Goal: Task Accomplishment & Management: Use online tool/utility

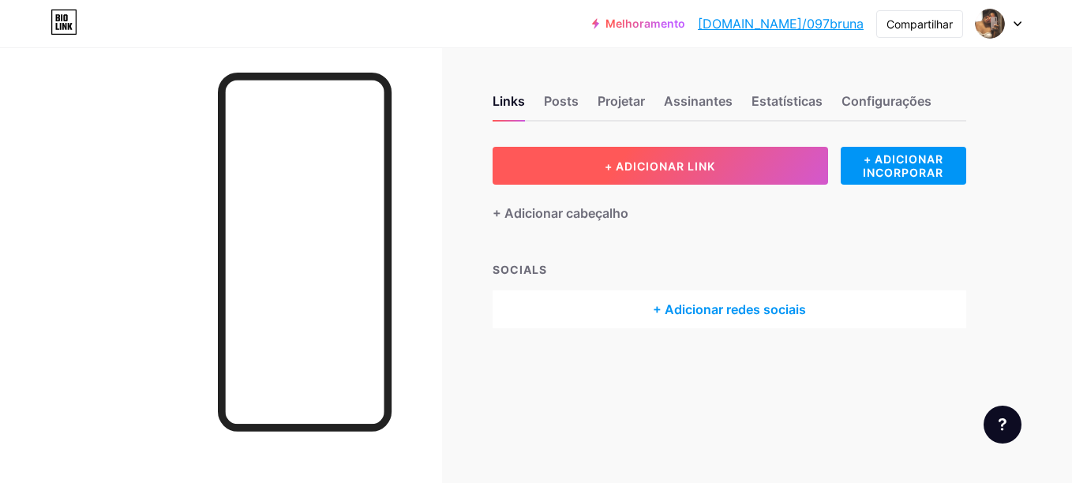
click at [654, 170] on span "+ ADICIONAR LINK" at bounding box center [659, 165] width 110 height 13
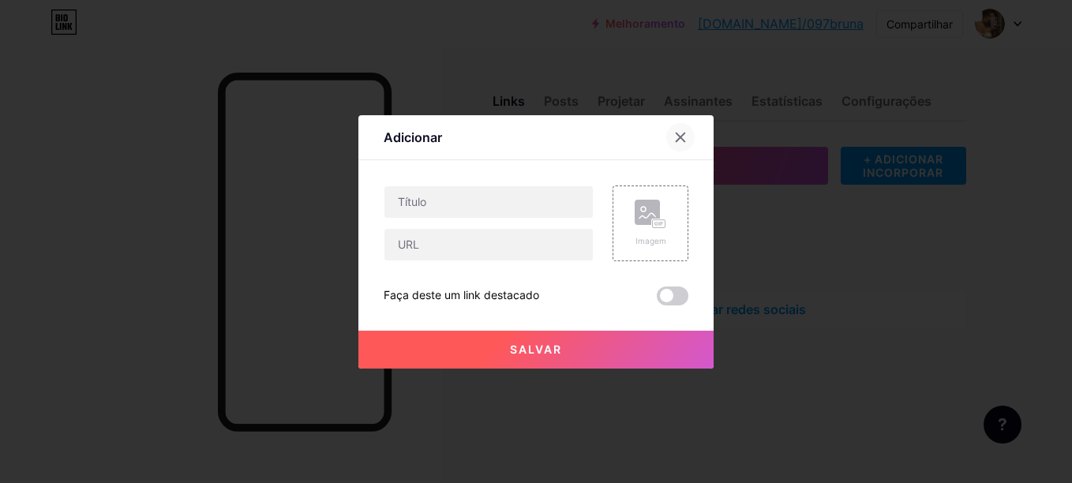
click at [683, 127] on div at bounding box center [680, 137] width 28 height 28
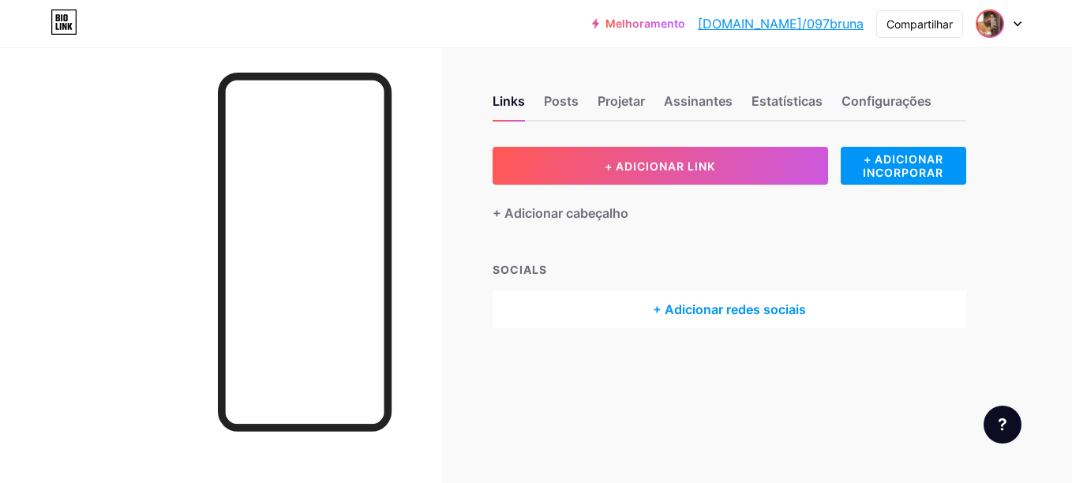
click at [988, 36] on img at bounding box center [989, 23] width 25 height 25
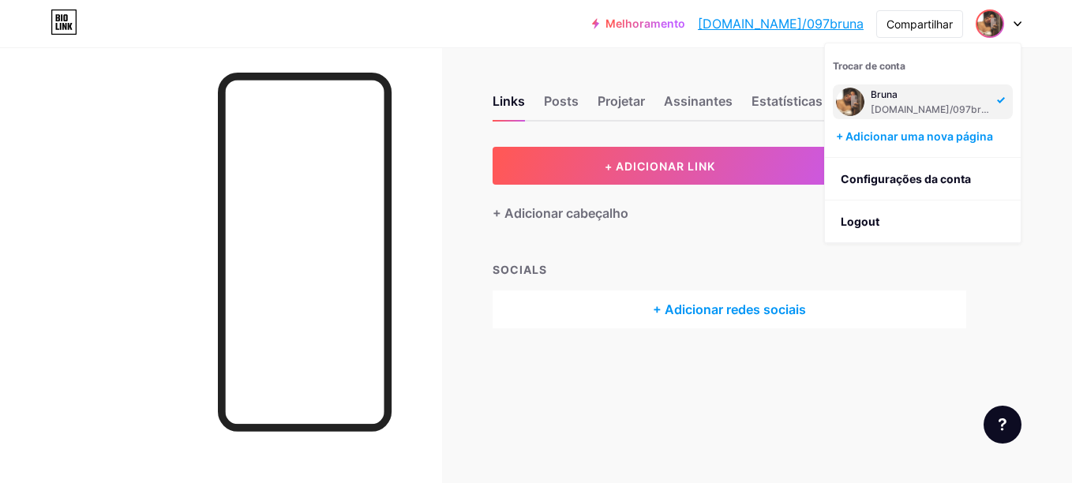
click at [870, 111] on div "[DOMAIN_NAME]/097bruna" at bounding box center [931, 109] width 122 height 13
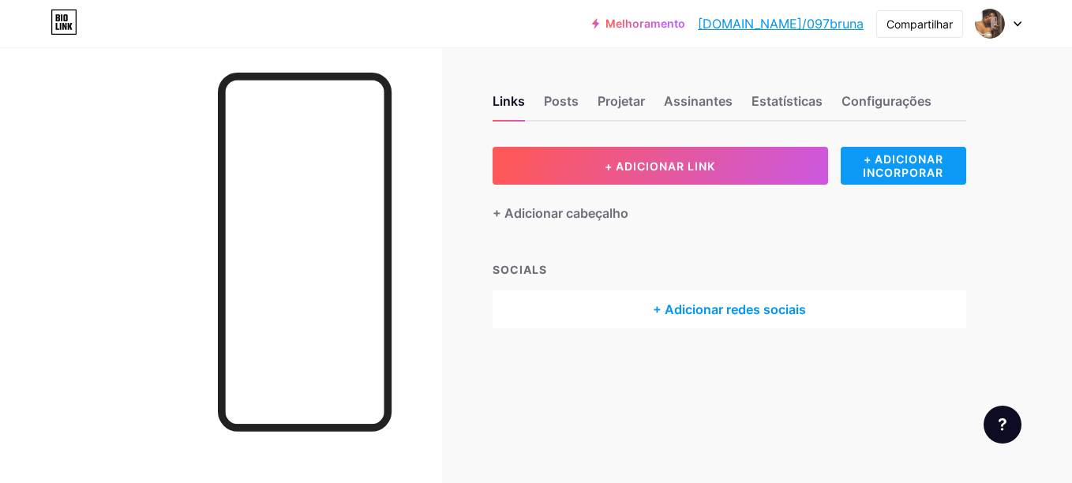
click at [861, 171] on div "+ ADICIONAR INCORPORAR" at bounding box center [902, 166] width 125 height 38
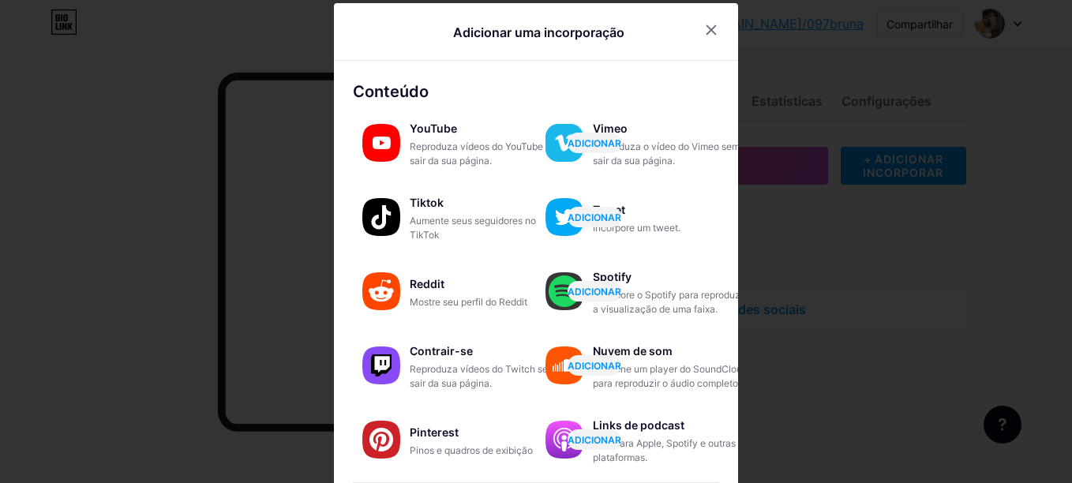
click at [862, 221] on div at bounding box center [536, 241] width 1072 height 483
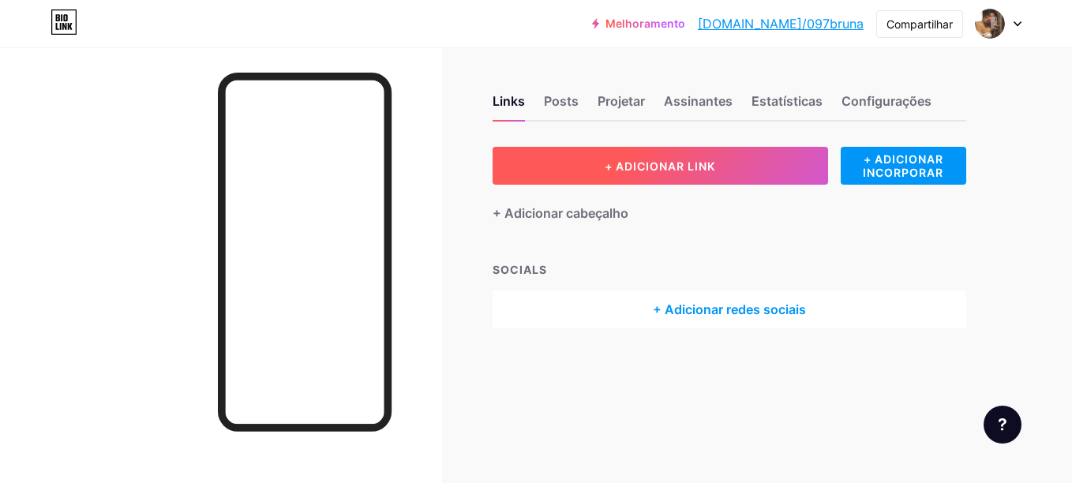
click at [765, 153] on button "+ ADICIONAR LINK" at bounding box center [659, 166] width 335 height 38
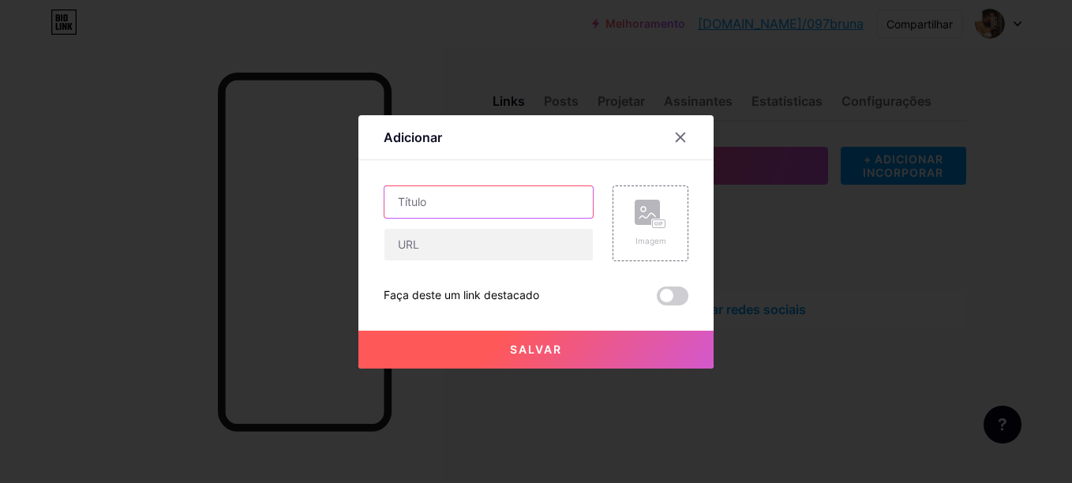
click at [552, 192] on input "text" at bounding box center [488, 202] width 208 height 32
click at [759, 248] on div at bounding box center [536, 241] width 1072 height 483
